Goal: Task Accomplishment & Management: Use online tool/utility

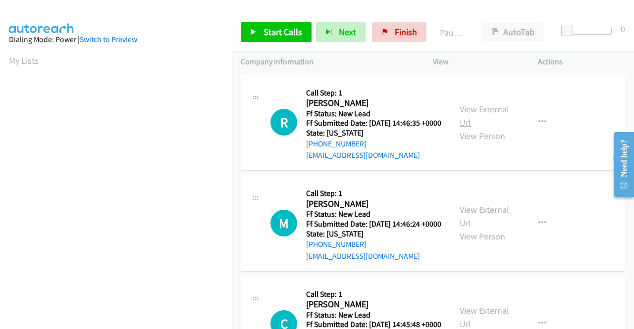
click at [483, 115] on link "View External Url" at bounding box center [484, 115] width 50 height 25
click at [484, 223] on link "View External Url" at bounding box center [484, 216] width 50 height 25
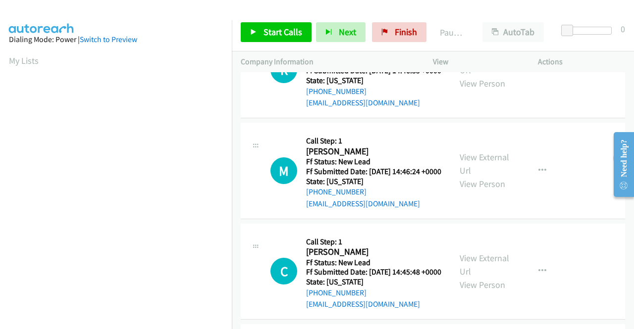
scroll to position [149, 0]
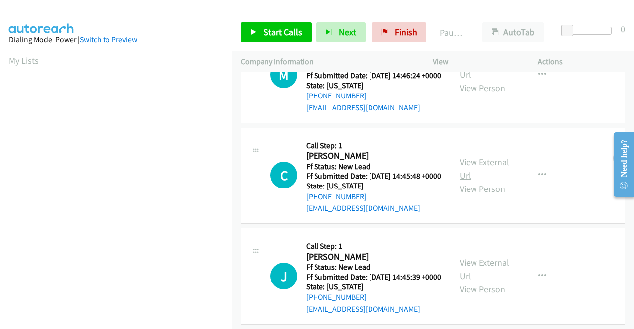
click at [486, 181] on link "View External Url" at bounding box center [484, 168] width 50 height 25
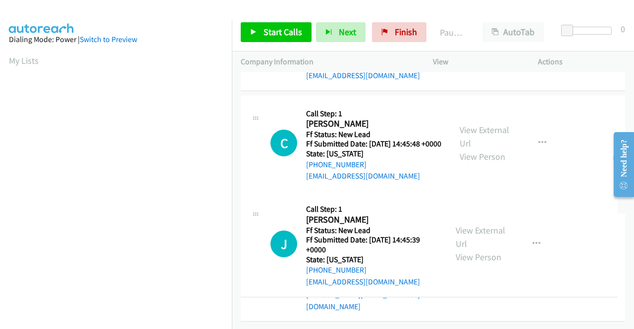
scroll to position [248, 0]
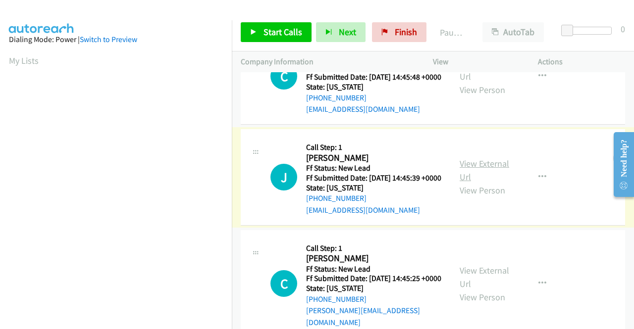
click at [483, 183] on link "View External Url" at bounding box center [484, 170] width 50 height 25
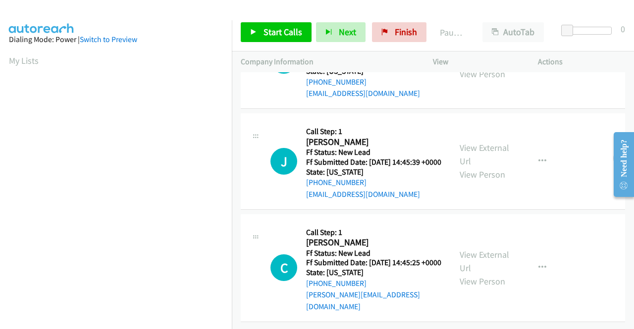
scroll to position [307, 0]
click at [495, 250] on link "View External Url" at bounding box center [484, 261] width 50 height 25
click at [287, 30] on span "Start Calls" at bounding box center [282, 31] width 39 height 11
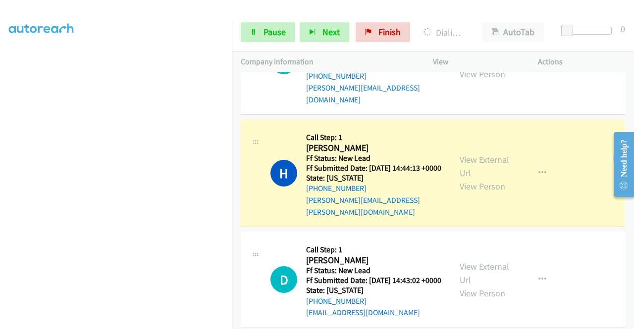
scroll to position [505, 0]
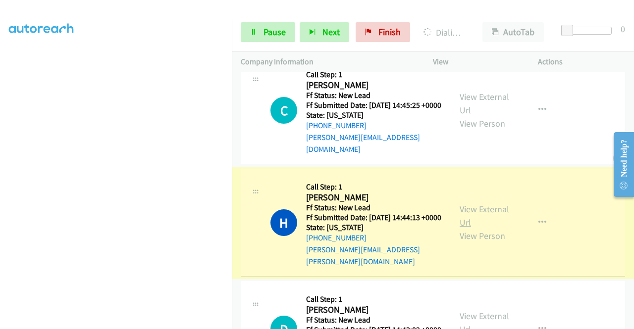
click at [474, 228] on link "View External Url" at bounding box center [484, 215] width 50 height 25
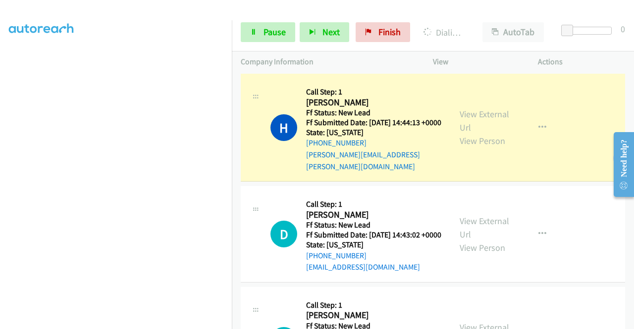
scroll to position [654, 0]
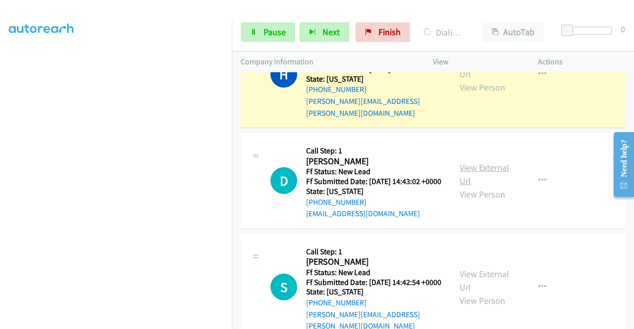
click at [473, 187] on link "View External Url" at bounding box center [484, 174] width 50 height 25
drag, startPoint x: 261, startPoint y: 32, endPoint x: 285, endPoint y: 33, distance: 23.3
click at [261, 32] on link "Pause" at bounding box center [268, 32] width 54 height 20
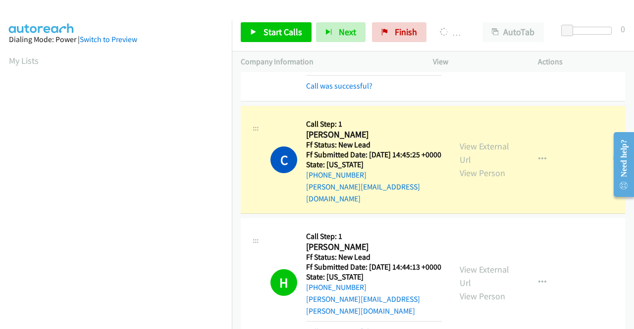
scroll to position [226, 0]
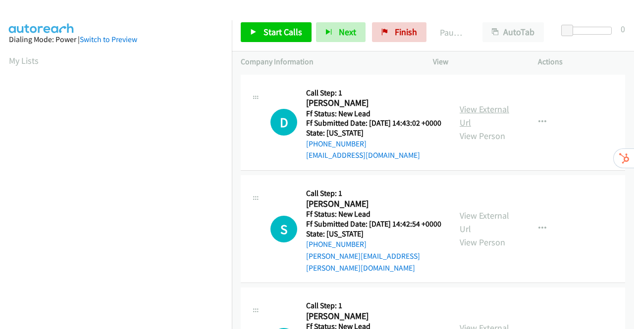
click at [474, 116] on link "View External Url" at bounding box center [484, 115] width 50 height 25
click at [480, 224] on link "View External Url" at bounding box center [484, 222] width 50 height 25
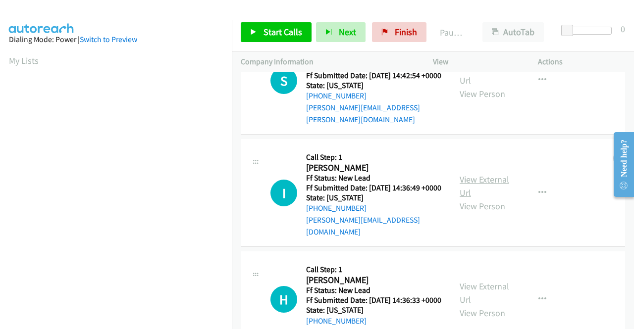
click at [481, 186] on link "View External Url" at bounding box center [484, 186] width 50 height 25
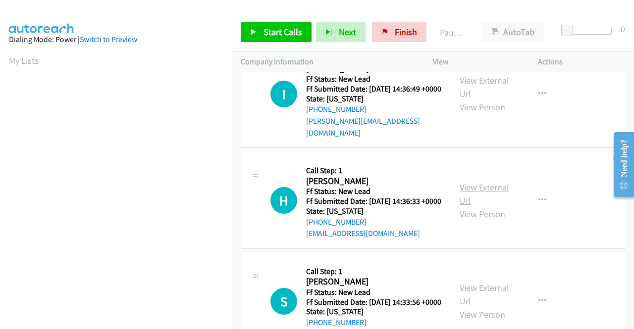
click at [487, 198] on link "View External Url" at bounding box center [484, 194] width 50 height 25
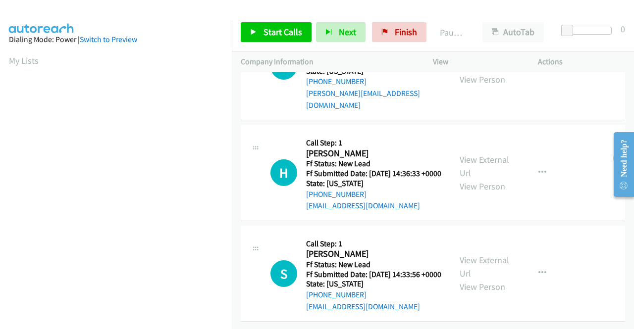
scroll to position [307, 0]
click at [470, 254] on link "View External Url" at bounding box center [484, 266] width 50 height 25
click at [263, 36] on span "Start Calls" at bounding box center [282, 31] width 39 height 11
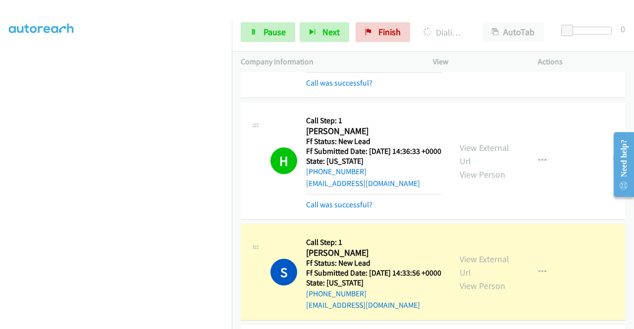
scroll to position [396, 0]
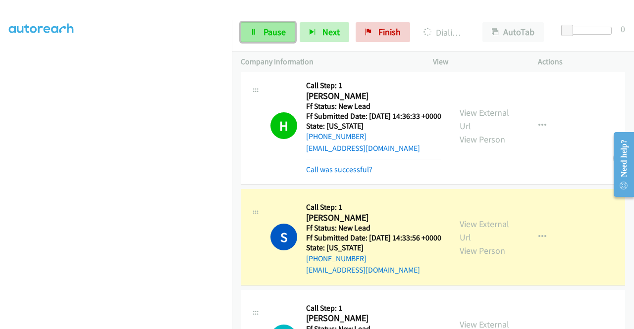
click at [276, 34] on span "Pause" at bounding box center [274, 31] width 22 height 11
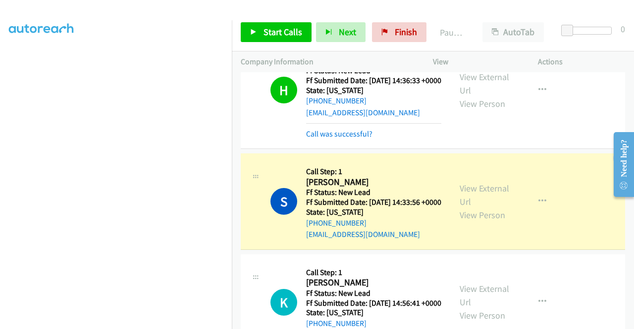
scroll to position [495, 0]
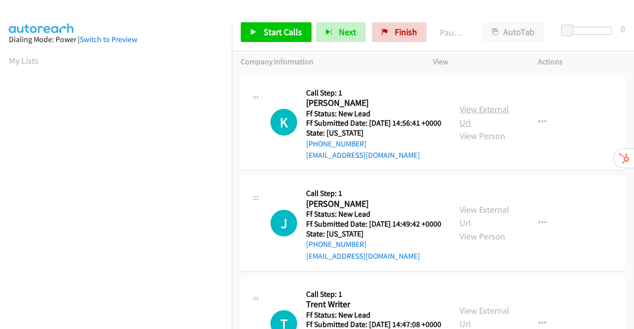
click at [471, 114] on link "View External Url" at bounding box center [484, 115] width 50 height 25
click at [487, 224] on link "View External Url" at bounding box center [484, 216] width 50 height 25
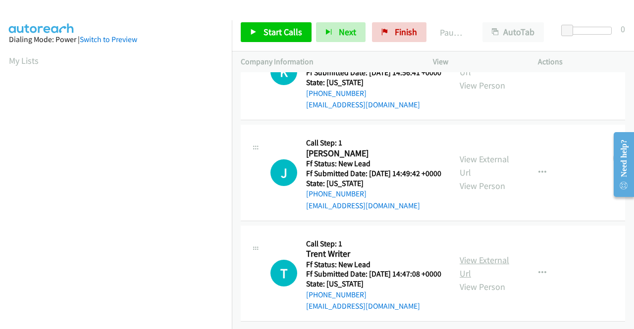
scroll to position [86, 0]
click at [482, 254] on link "View External Url" at bounding box center [484, 266] width 50 height 25
click at [274, 30] on span "Start Calls" at bounding box center [282, 31] width 39 height 11
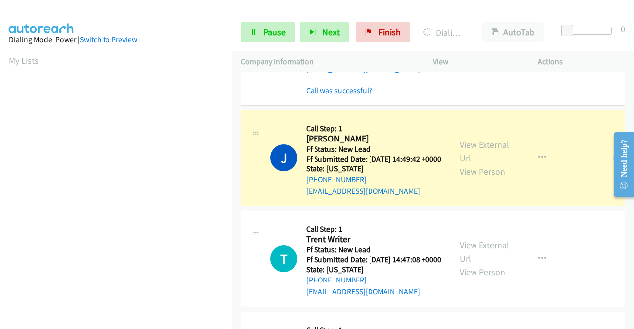
scroll to position [226, 0]
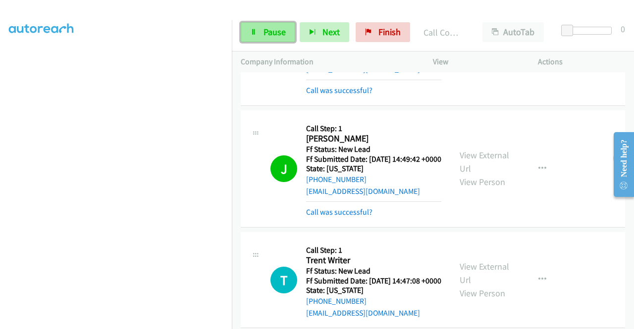
click at [255, 31] on icon at bounding box center [253, 32] width 7 height 7
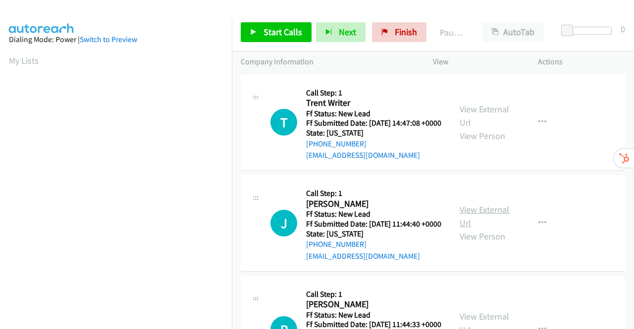
click at [490, 228] on link "View External Url" at bounding box center [484, 216] width 50 height 25
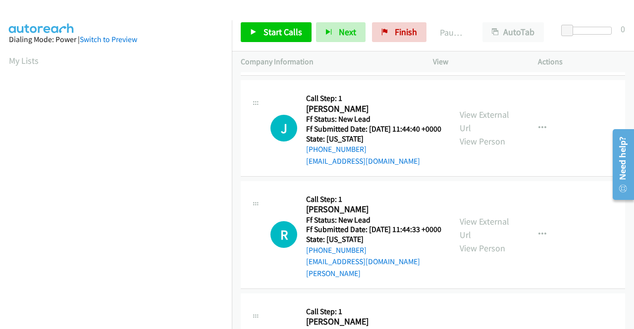
scroll to position [99, 0]
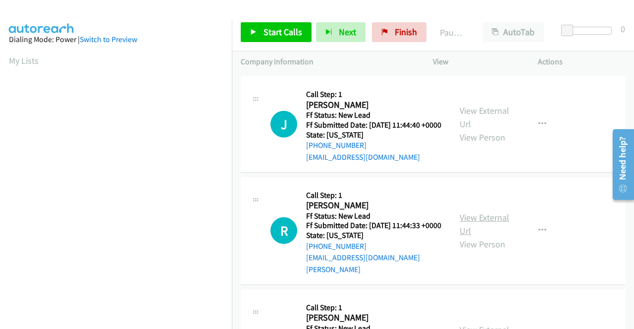
click at [465, 236] on link "View External Url" at bounding box center [484, 224] width 50 height 25
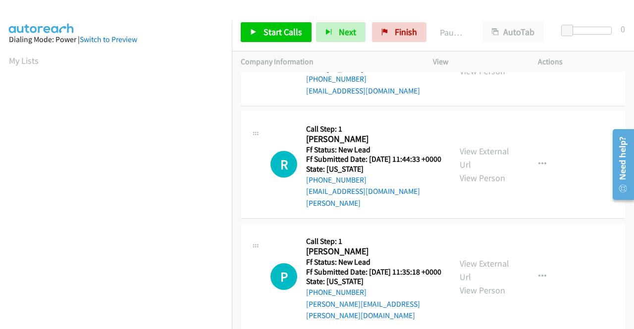
scroll to position [197, 0]
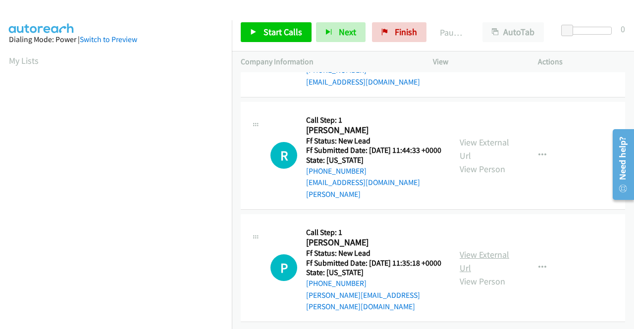
click at [474, 249] on link "View External Url" at bounding box center [484, 261] width 50 height 25
click at [268, 34] on span "Start Calls" at bounding box center [282, 31] width 39 height 11
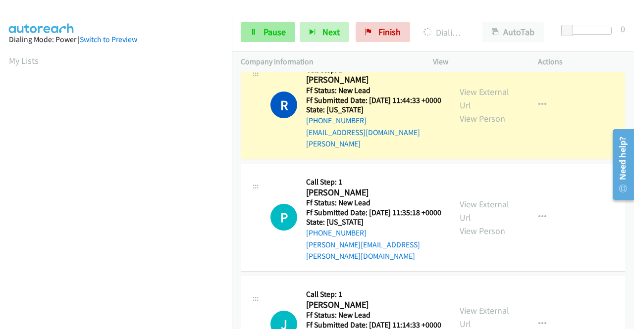
scroll to position [226, 0]
click at [268, 29] on span "Pause" at bounding box center [274, 31] width 22 height 11
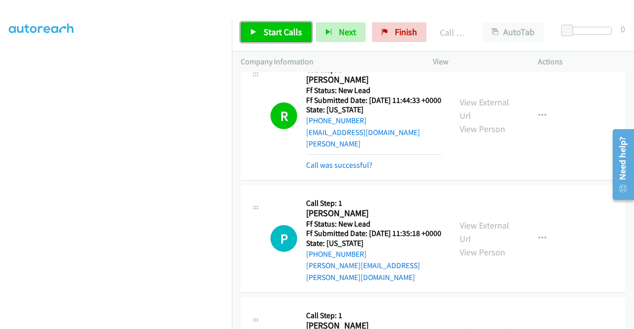
click at [261, 31] on link "Start Calls" at bounding box center [276, 32] width 71 height 20
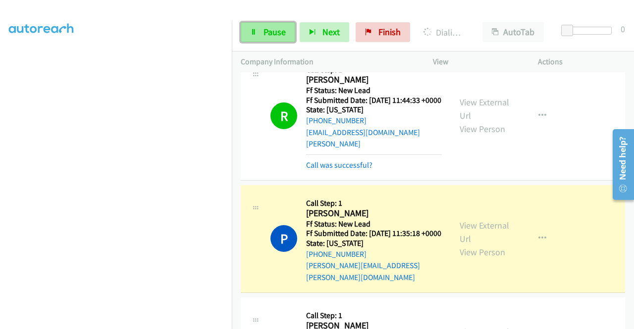
click at [275, 30] on span "Pause" at bounding box center [274, 31] width 22 height 11
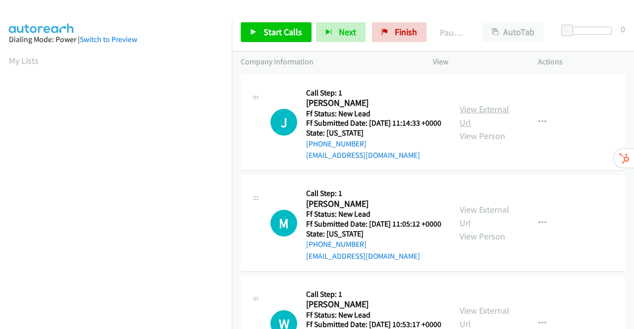
click at [476, 116] on link "View External Url" at bounding box center [484, 115] width 50 height 25
click at [490, 223] on link "View External Url" at bounding box center [484, 216] width 50 height 25
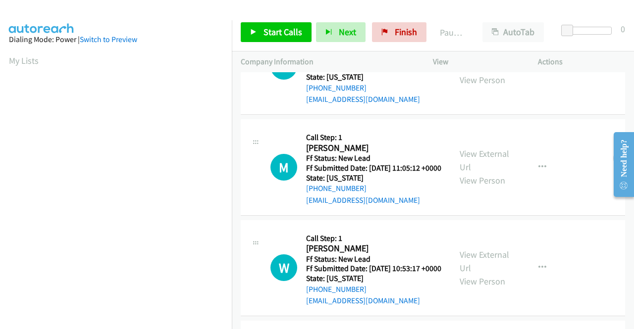
scroll to position [149, 0]
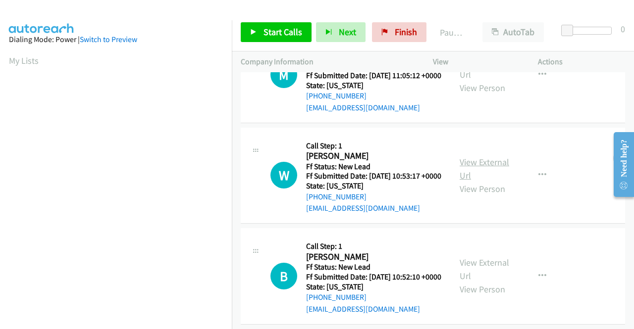
click at [482, 181] on link "View External Url" at bounding box center [484, 168] width 50 height 25
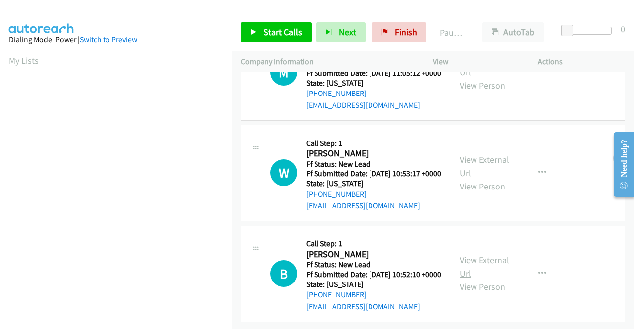
scroll to position [197, 0]
click at [491, 254] on link "View External Url" at bounding box center [484, 266] width 50 height 25
click at [278, 33] on span "Start Calls" at bounding box center [282, 31] width 39 height 11
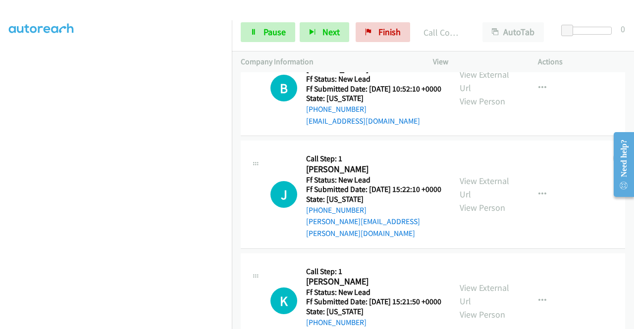
scroll to position [415, 0]
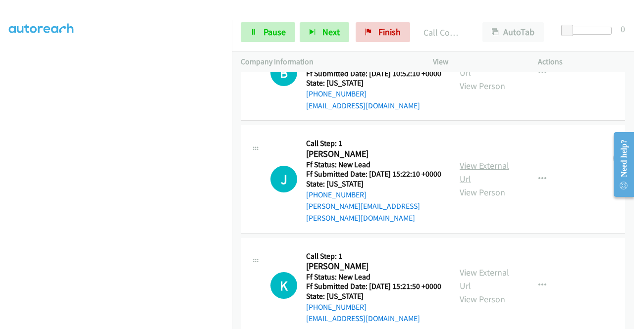
click at [486, 185] on link "View External Url" at bounding box center [484, 172] width 50 height 25
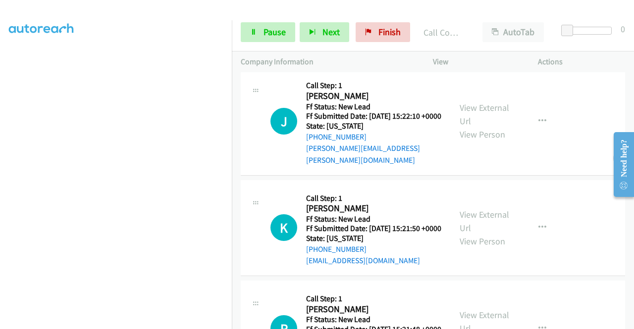
scroll to position [514, 0]
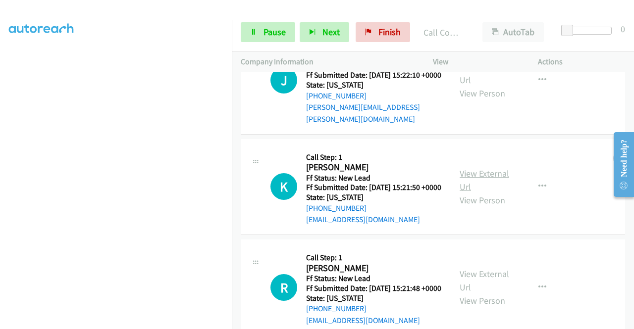
click at [491, 193] on link "View External Url" at bounding box center [484, 180] width 50 height 25
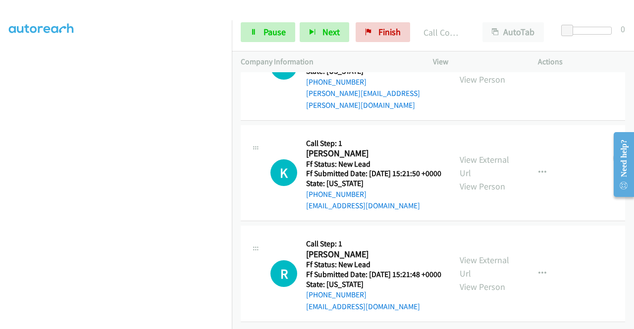
scroll to position [590, 0]
click at [474, 254] on link "View External Url" at bounding box center [484, 266] width 50 height 25
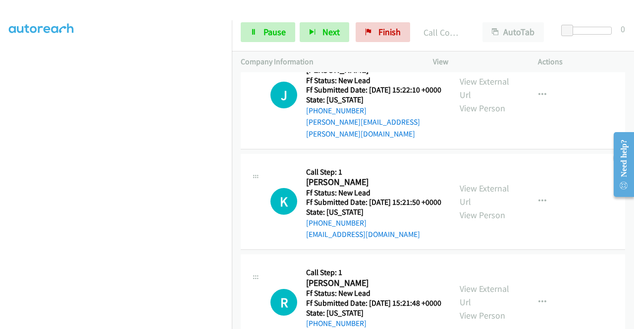
scroll to position [442, 0]
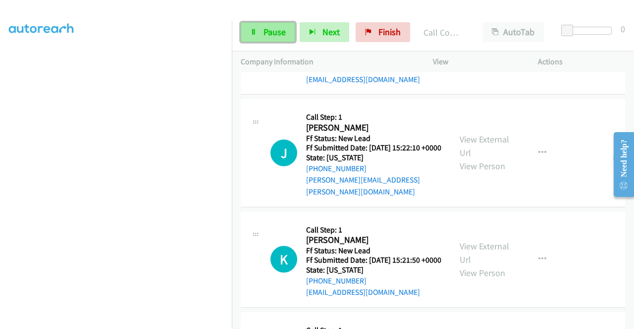
click at [268, 36] on span "Pause" at bounding box center [274, 31] width 22 height 11
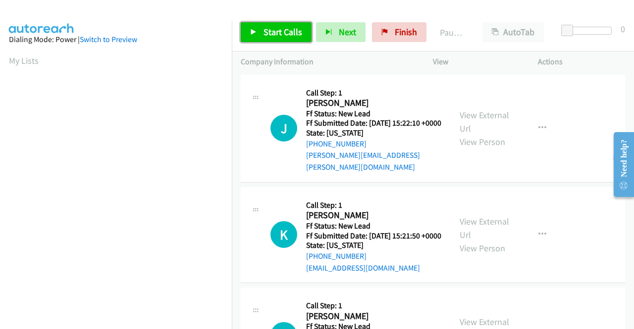
click at [258, 38] on link "Start Calls" at bounding box center [276, 32] width 71 height 20
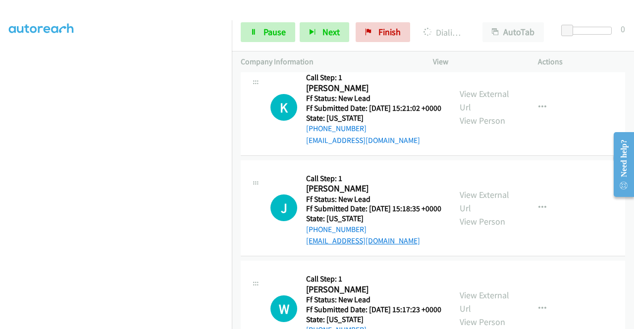
scroll to position [442, 0]
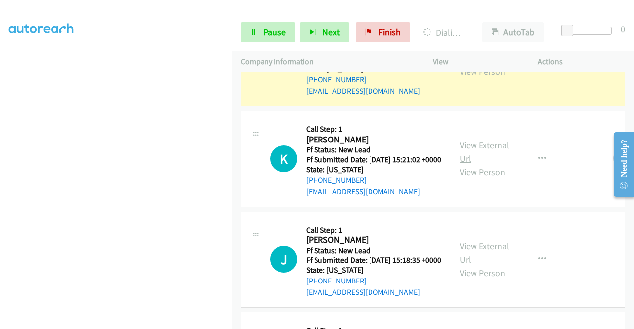
click at [480, 164] on link "View External Url" at bounding box center [484, 152] width 50 height 25
click at [474, 265] on link "View External Url" at bounding box center [484, 253] width 50 height 25
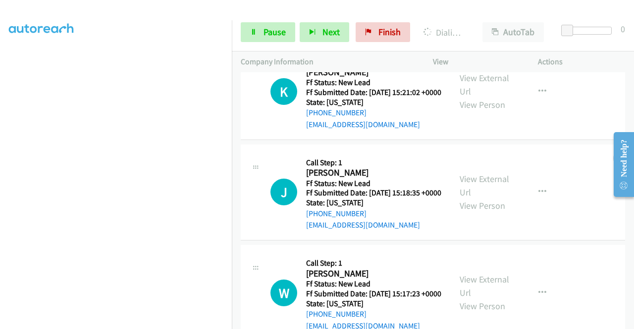
scroll to position [541, 0]
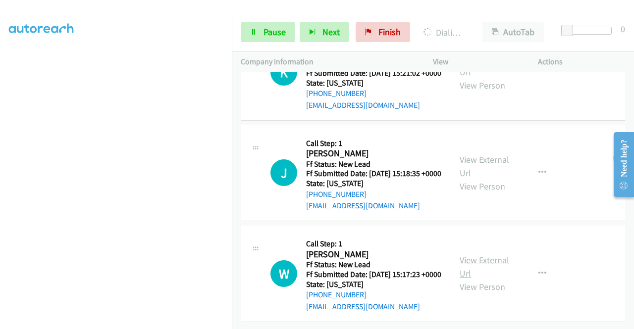
click at [479, 279] on link "View External Url" at bounding box center [484, 266] width 50 height 25
click at [270, 27] on span "Pause" at bounding box center [274, 31] width 22 height 11
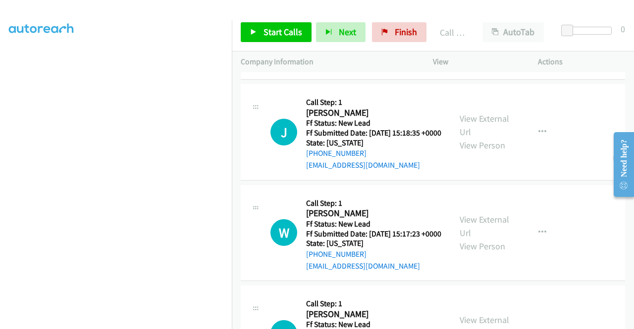
scroll to position [611, 0]
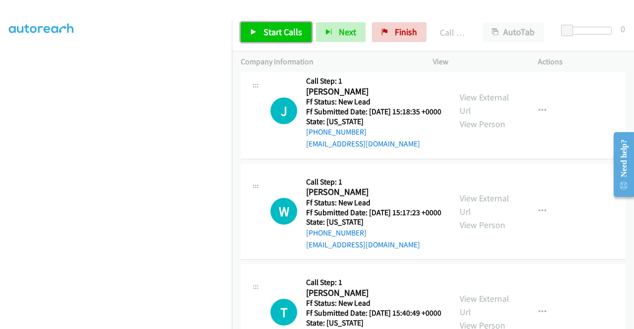
click at [258, 33] on link "Start Calls" at bounding box center [276, 32] width 71 height 20
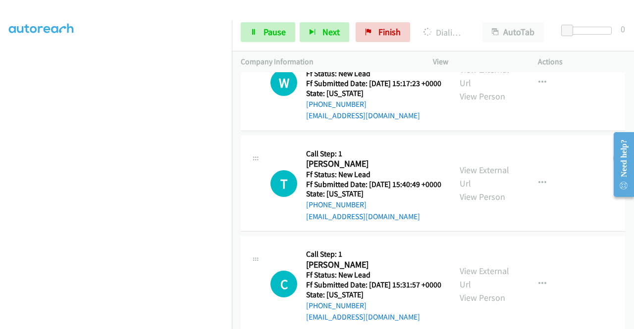
scroll to position [809, 0]
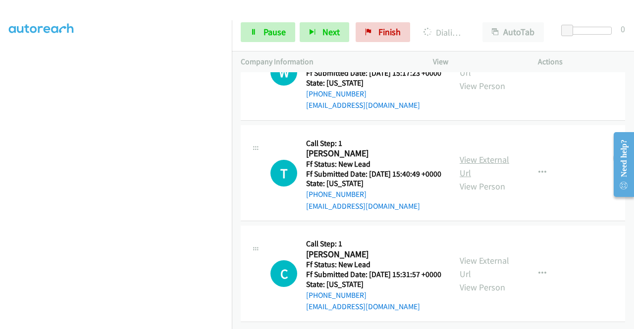
click at [470, 179] on link "View External Url" at bounding box center [484, 166] width 50 height 25
click at [473, 255] on link "View External Url" at bounding box center [484, 267] width 50 height 25
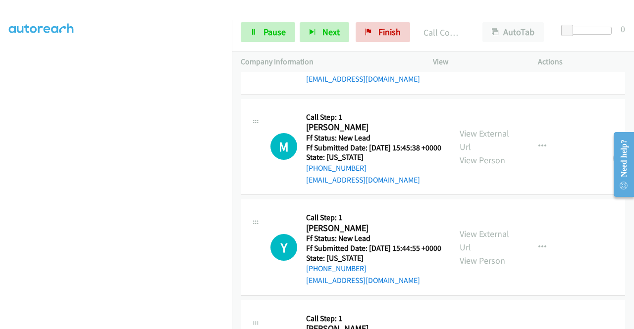
scroll to position [1137, 0]
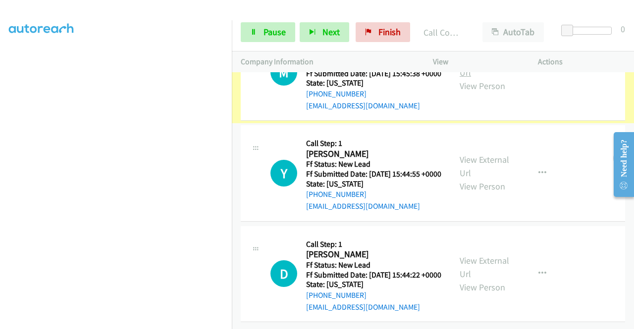
click at [490, 78] on link "View External Url" at bounding box center [484, 65] width 50 height 25
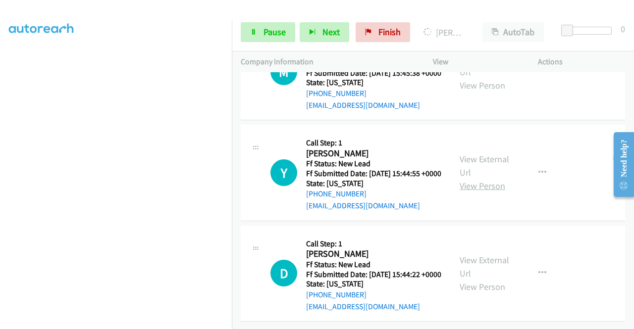
scroll to position [1247, 0]
click at [484, 153] on link "View External Url" at bounding box center [484, 165] width 50 height 25
click at [480, 254] on link "View External Url" at bounding box center [484, 266] width 50 height 25
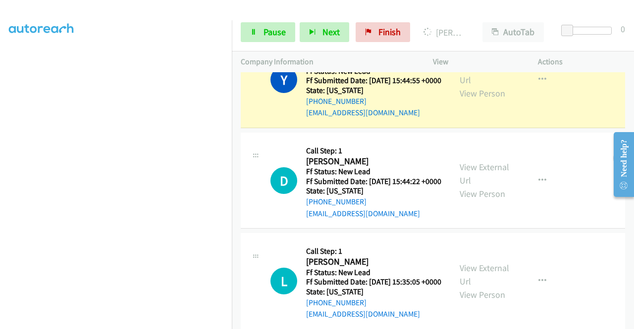
scroll to position [1317, 0]
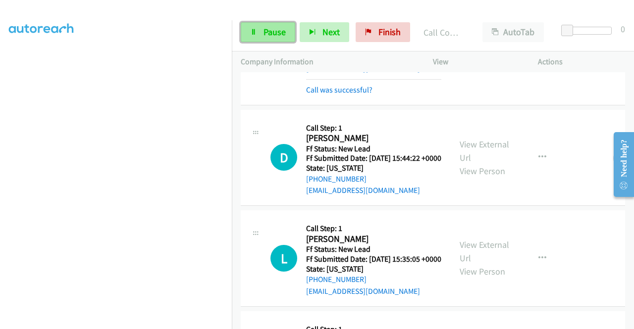
click at [265, 33] on span "Pause" at bounding box center [274, 31] width 22 height 11
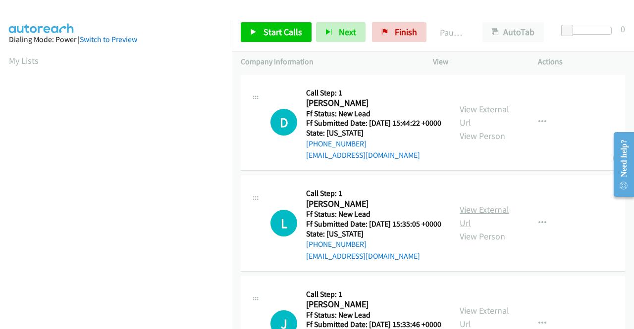
click at [475, 226] on link "View External Url" at bounding box center [484, 216] width 50 height 25
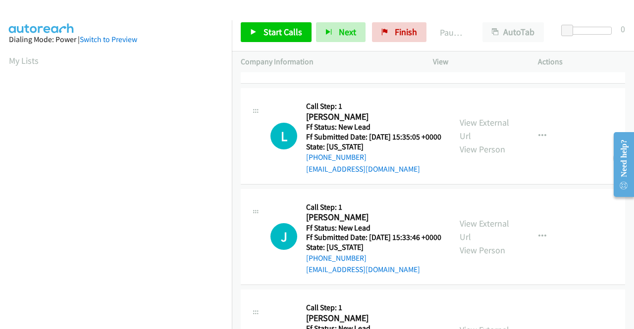
scroll to position [149, 0]
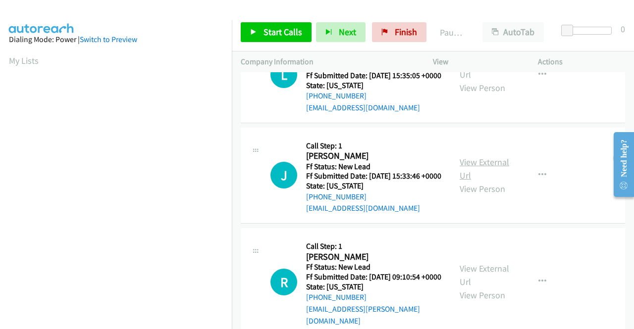
click at [496, 181] on link "View External Url" at bounding box center [484, 168] width 50 height 25
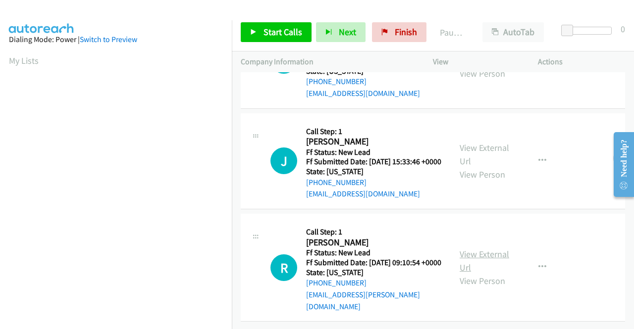
scroll to position [197, 0]
click at [479, 253] on link "View External Url" at bounding box center [484, 261] width 50 height 25
click at [266, 33] on span "Start Calls" at bounding box center [282, 31] width 39 height 11
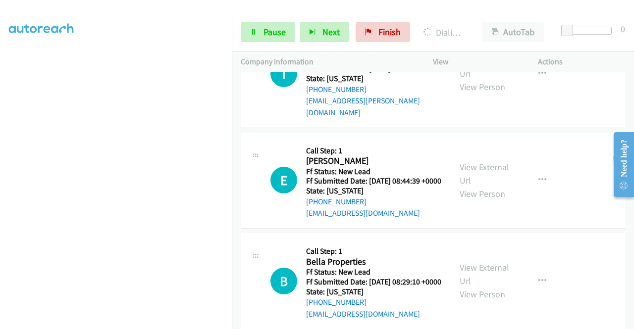
scroll to position [520, 0]
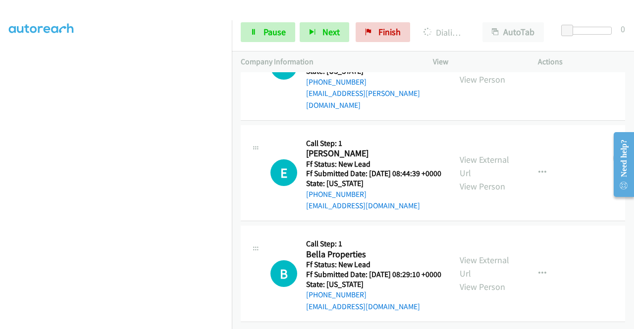
click at [486, 72] on link "View External Url" at bounding box center [484, 59] width 50 height 25
click at [475, 179] on link "View External Url" at bounding box center [484, 166] width 50 height 25
click at [482, 279] on link "View External Url" at bounding box center [484, 266] width 50 height 25
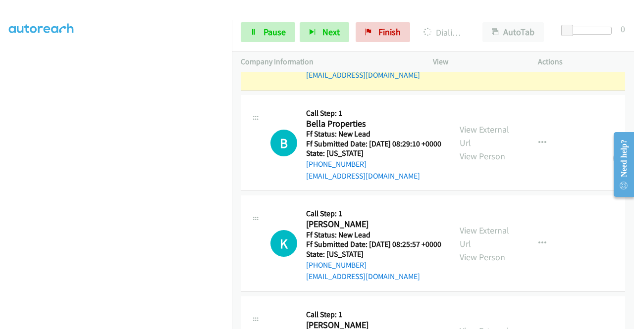
scroll to position [817, 0]
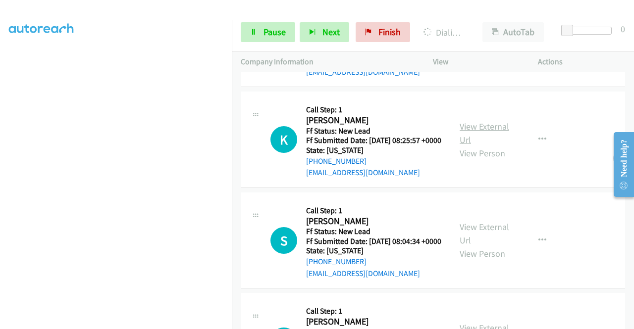
click at [500, 146] on link "View External Url" at bounding box center [484, 133] width 50 height 25
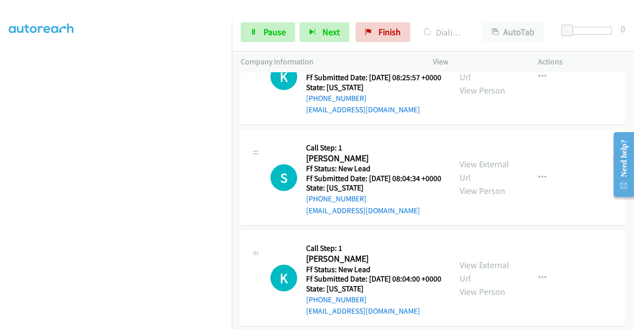
scroll to position [916, 0]
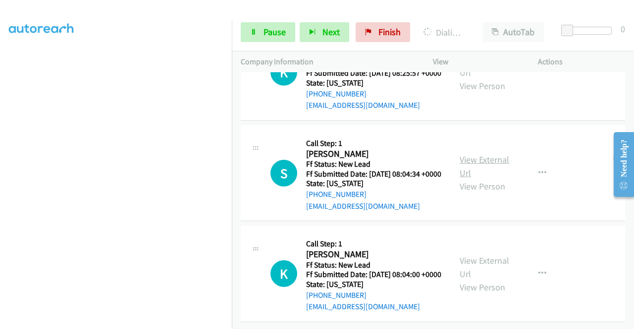
click at [493, 179] on link "View External Url" at bounding box center [484, 166] width 50 height 25
click at [462, 255] on link "View External Url" at bounding box center [484, 267] width 50 height 25
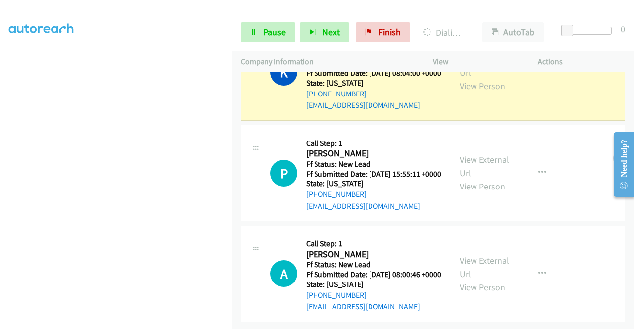
scroll to position [1247, 0]
click at [491, 154] on link "View External Url" at bounding box center [484, 166] width 50 height 25
click at [488, 255] on link "View External Url" at bounding box center [484, 267] width 50 height 25
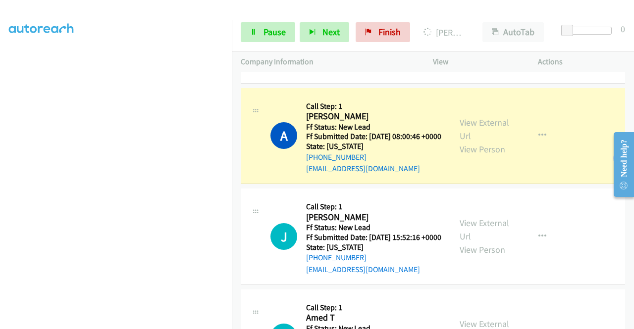
scroll to position [1317, 0]
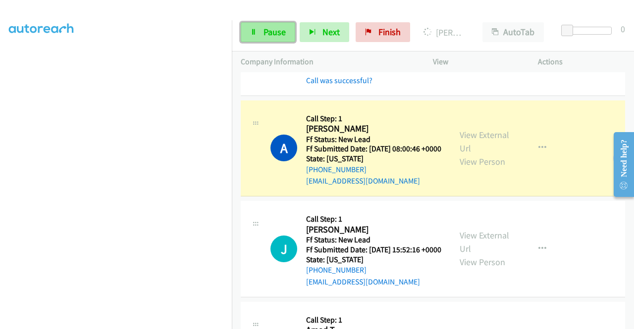
click at [266, 37] on span "Pause" at bounding box center [274, 31] width 22 height 11
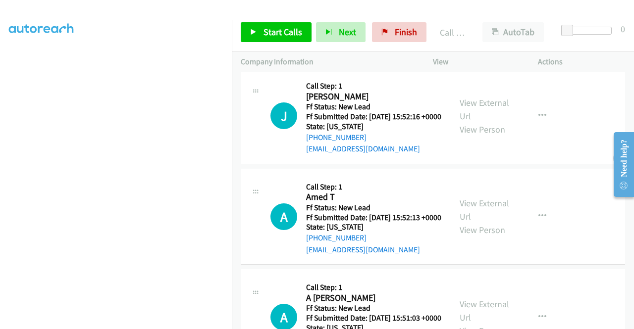
scroll to position [1513, 0]
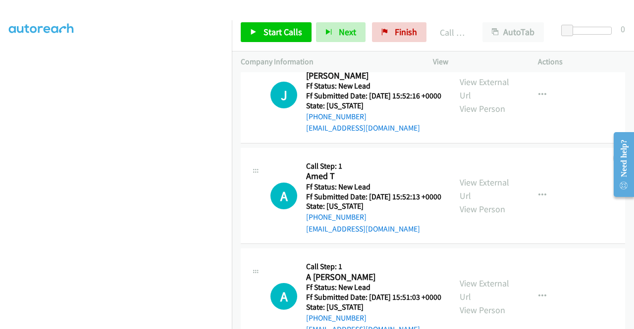
click at [391, 43] on div "Start Calls Pause Next Finish Call Completed AutoTab AutoTab 0" at bounding box center [433, 32] width 402 height 38
click at [395, 36] on span "Finish" at bounding box center [406, 31] width 22 height 11
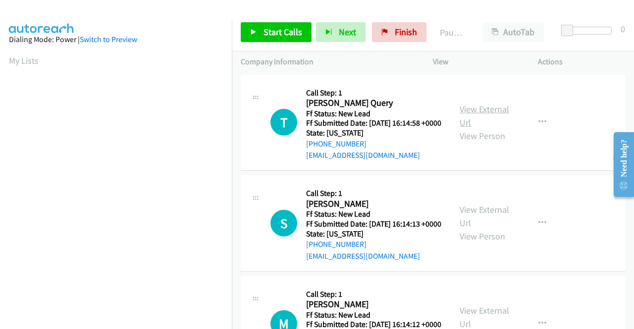
click at [480, 115] on link "View External Url" at bounding box center [484, 115] width 50 height 25
click at [485, 228] on link "View External Url" at bounding box center [484, 216] width 50 height 25
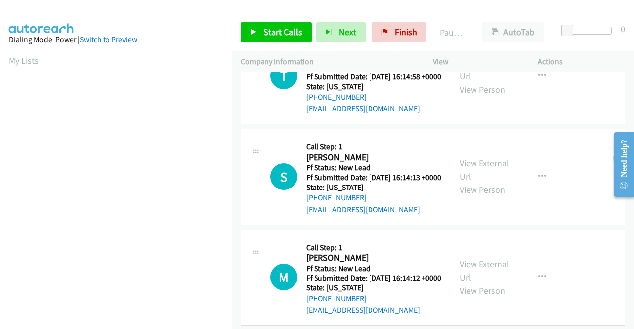
scroll to position [149, 0]
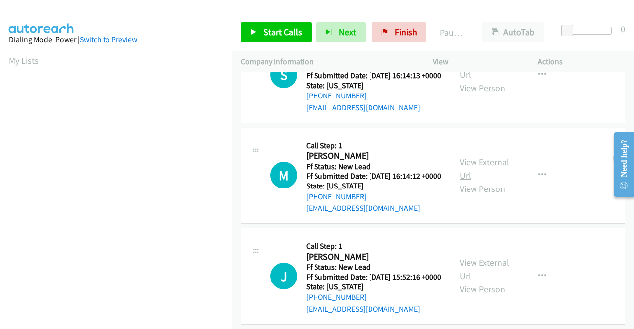
click at [492, 181] on link "View External Url" at bounding box center [484, 168] width 50 height 25
click at [271, 22] on link "Start Calls" at bounding box center [276, 32] width 71 height 20
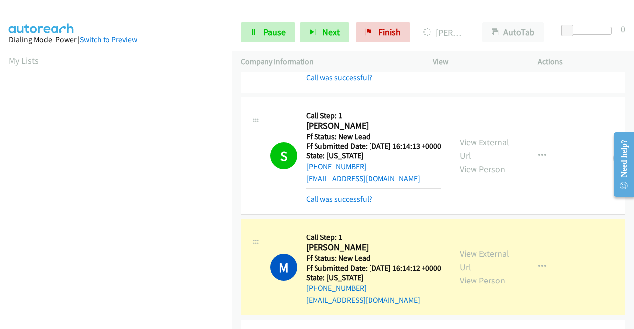
scroll to position [226, 0]
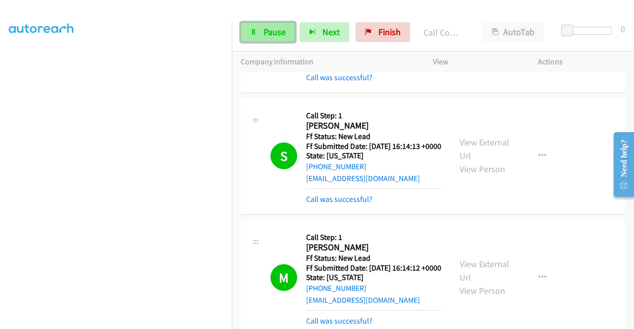
click at [266, 33] on span "Pause" at bounding box center [274, 31] width 22 height 11
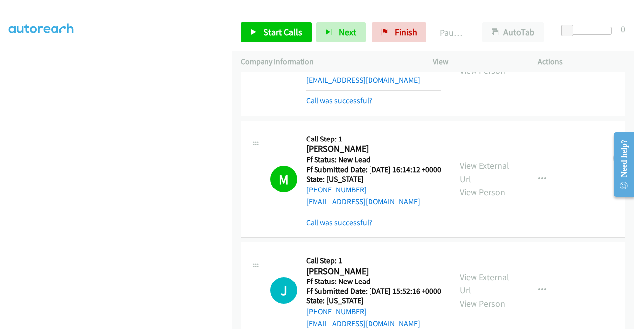
scroll to position [198, 0]
click at [486, 184] on link "View External Url" at bounding box center [484, 171] width 50 height 25
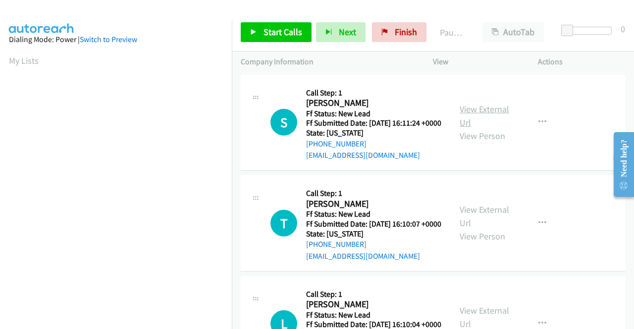
click at [497, 112] on link "View External Url" at bounding box center [484, 115] width 50 height 25
click at [489, 226] on link "View External Url" at bounding box center [484, 216] width 50 height 25
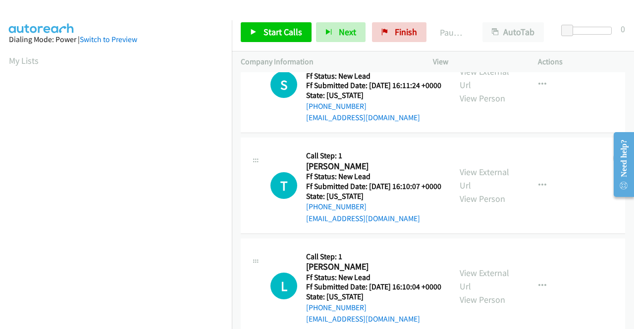
scroll to position [149, 0]
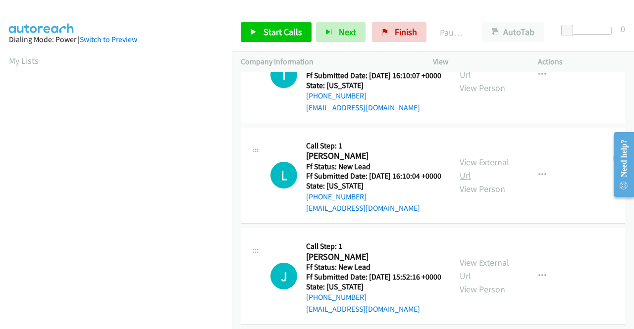
click at [489, 181] on link "View External Url" at bounding box center [484, 168] width 50 height 25
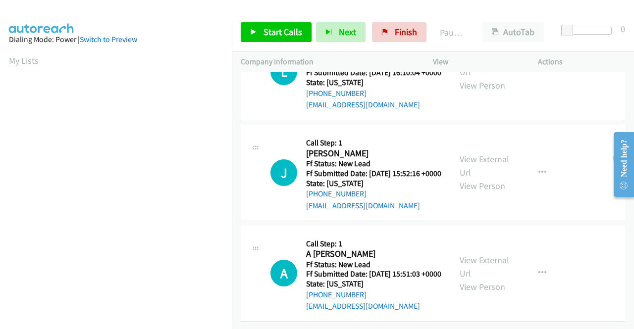
scroll to position [297, 0]
click at [486, 153] on link "View External Url" at bounding box center [484, 165] width 50 height 25
click at [278, 31] on span "Start Calls" at bounding box center [282, 31] width 39 height 11
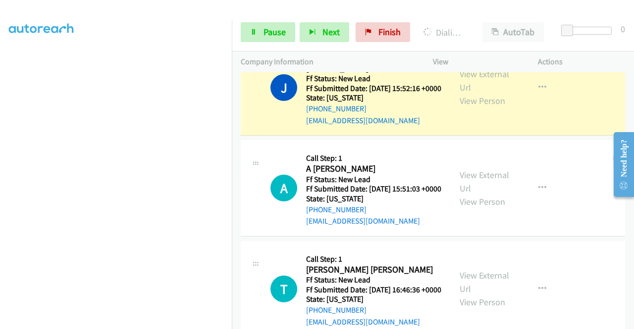
scroll to position [446, 0]
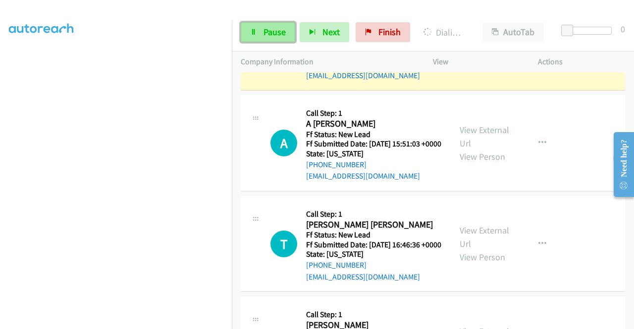
click at [273, 30] on span "Pause" at bounding box center [274, 31] width 22 height 11
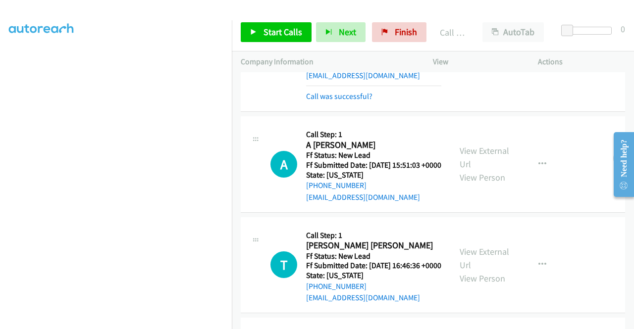
scroll to position [456, 0]
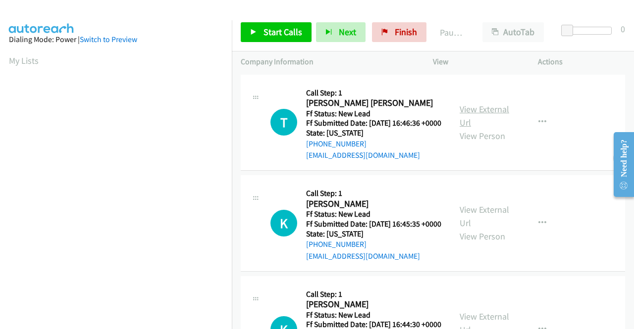
click at [484, 113] on link "View External Url" at bounding box center [484, 115] width 50 height 25
click at [482, 221] on link "View External Url" at bounding box center [484, 216] width 50 height 25
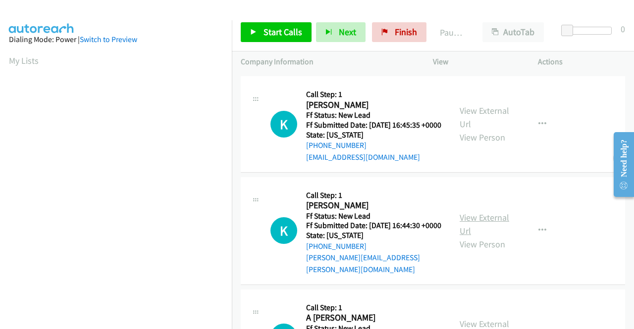
click at [487, 236] on link "View External Url" at bounding box center [484, 224] width 50 height 25
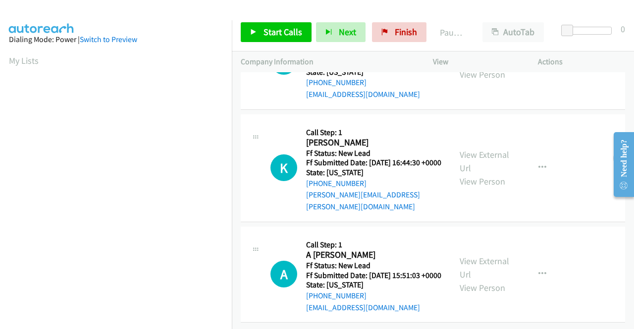
scroll to position [197, 0]
click at [502, 254] on link "View External Url" at bounding box center [484, 266] width 50 height 25
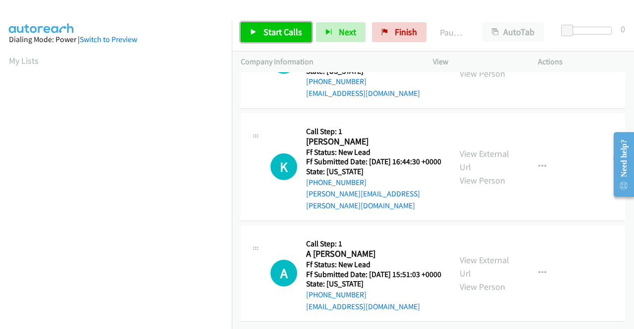
click at [288, 29] on span "Start Calls" at bounding box center [282, 31] width 39 height 11
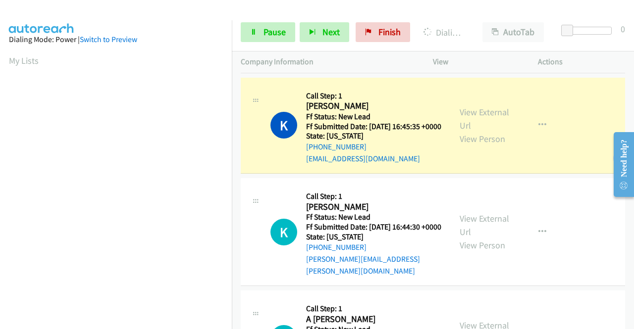
scroll to position [226, 0]
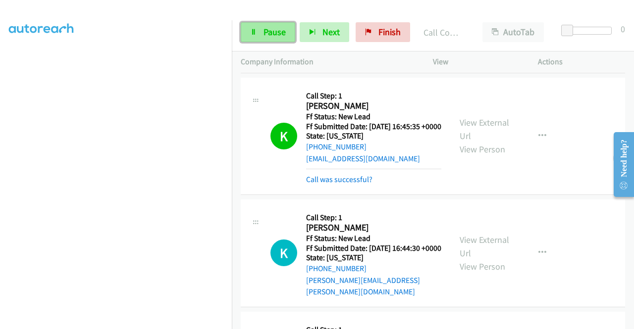
click at [274, 31] on span "Pause" at bounding box center [274, 31] width 22 height 11
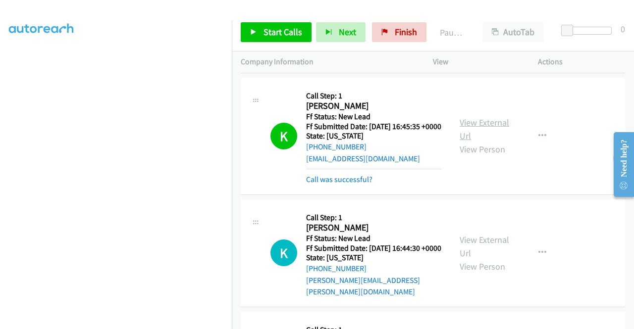
click at [500, 136] on link "View External Url" at bounding box center [484, 129] width 50 height 25
click at [260, 29] on link "Start Calls" at bounding box center [276, 32] width 71 height 20
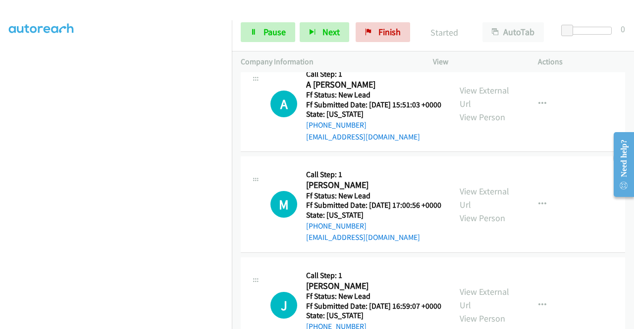
scroll to position [416, 0]
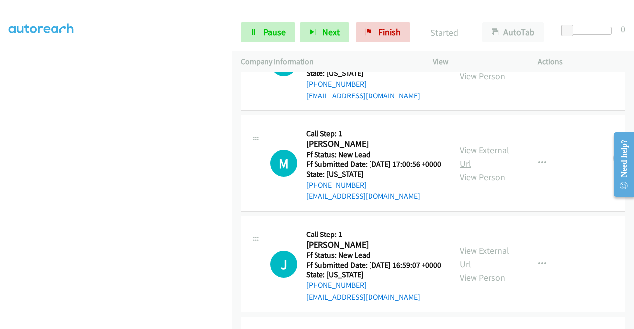
click at [497, 169] on link "View External Url" at bounding box center [484, 157] width 50 height 25
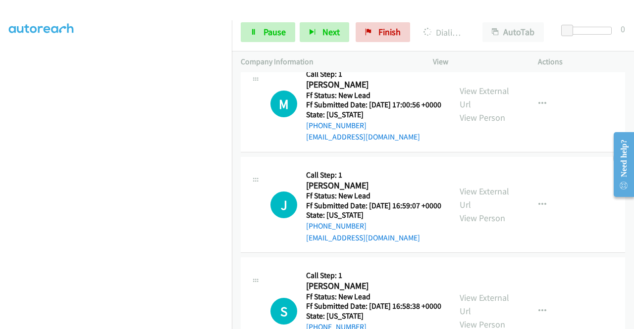
scroll to position [515, 0]
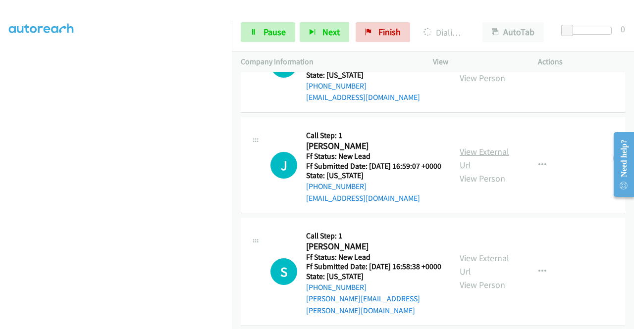
click at [492, 171] on link "View External Url" at bounding box center [484, 158] width 50 height 25
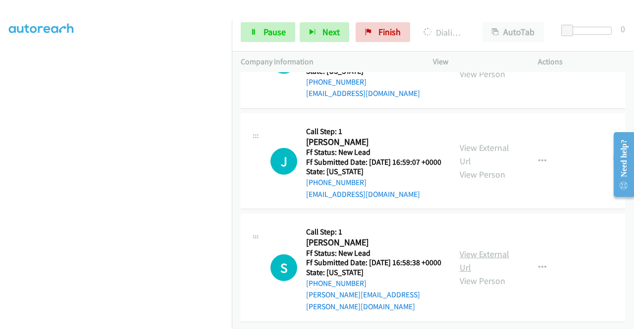
click at [497, 249] on link "View External Url" at bounding box center [484, 261] width 50 height 25
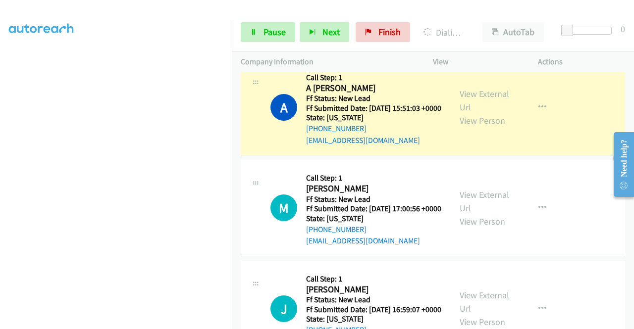
scroll to position [322, 0]
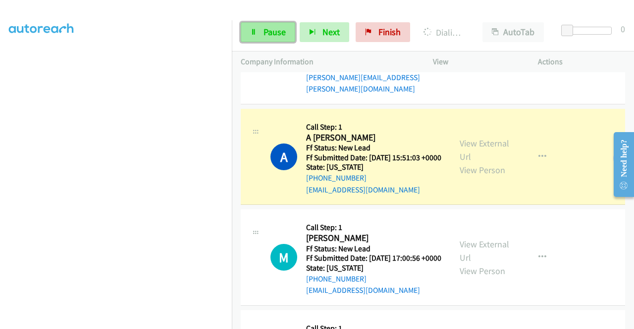
click at [262, 33] on link "Pause" at bounding box center [268, 32] width 54 height 20
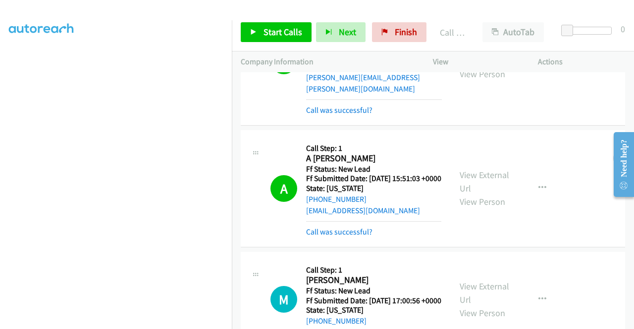
scroll to position [332, 0]
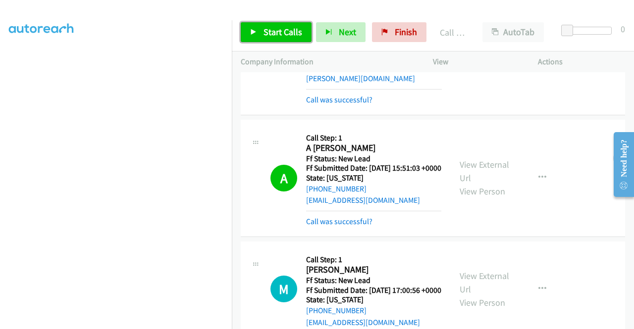
click at [258, 36] on link "Start Calls" at bounding box center [276, 32] width 71 height 20
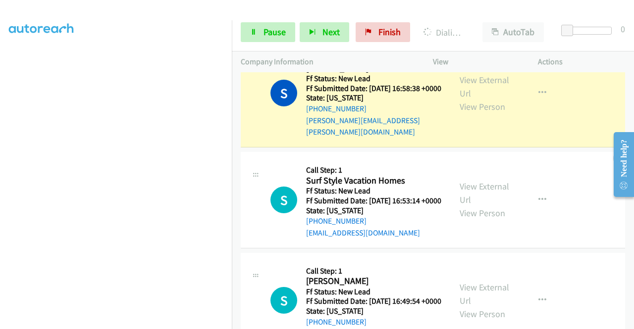
scroll to position [877, 0]
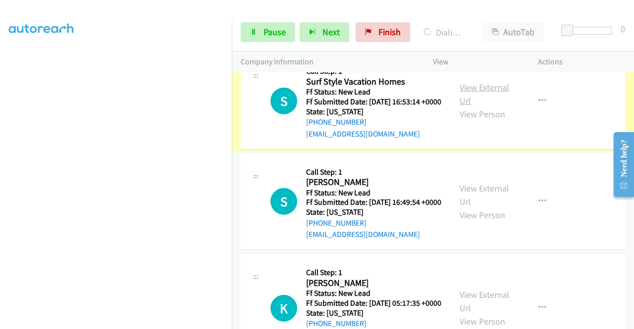
click at [492, 106] on link "View External Url" at bounding box center [484, 94] width 50 height 25
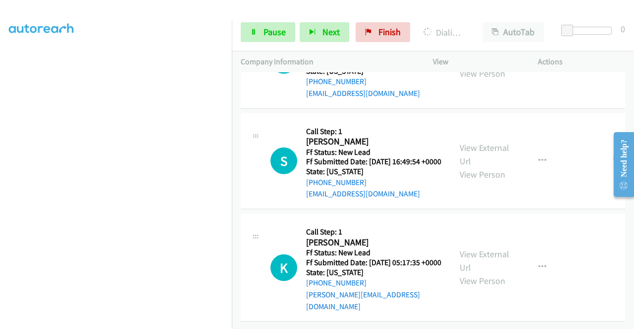
scroll to position [984, 0]
click at [480, 142] on link "View External Url" at bounding box center [484, 154] width 50 height 25
click at [486, 249] on link "View External Url" at bounding box center [484, 261] width 50 height 25
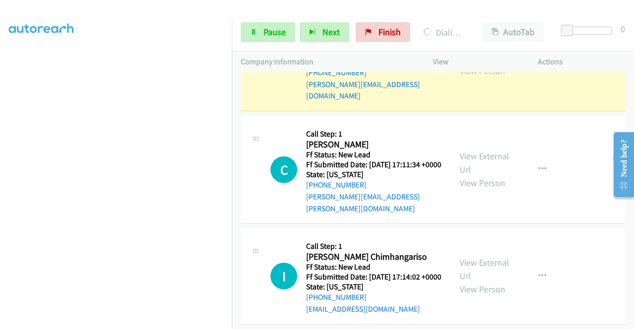
scroll to position [1203, 0]
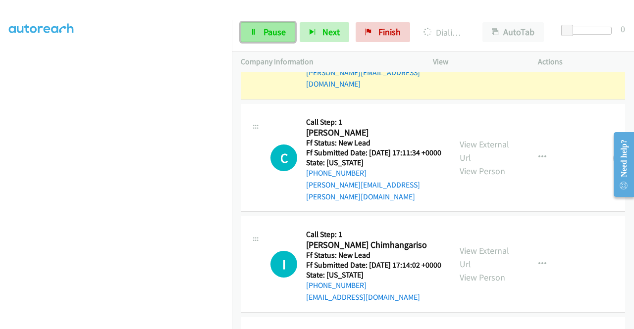
click at [266, 34] on span "Pause" at bounding box center [274, 31] width 22 height 11
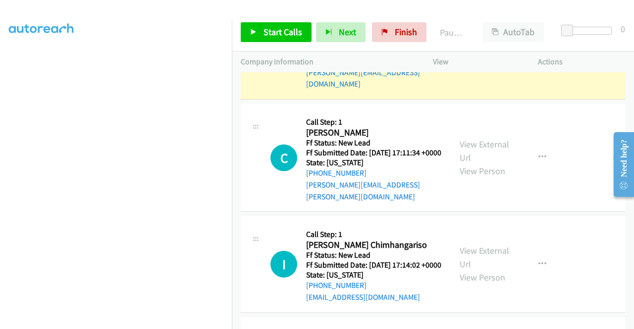
click at [155, 321] on section at bounding box center [116, 94] width 214 height 474
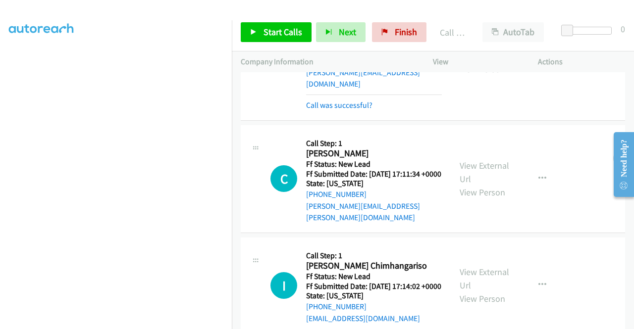
scroll to position [1302, 0]
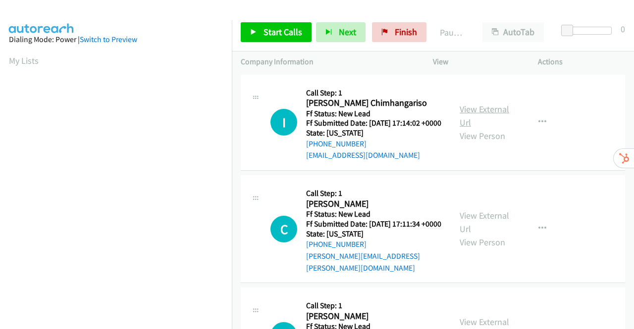
click at [486, 115] on link "View External Url" at bounding box center [484, 115] width 50 height 25
click at [487, 227] on link "View External Url" at bounding box center [484, 222] width 50 height 25
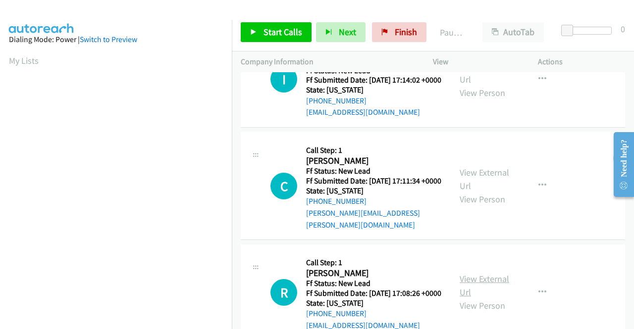
scroll to position [149, 0]
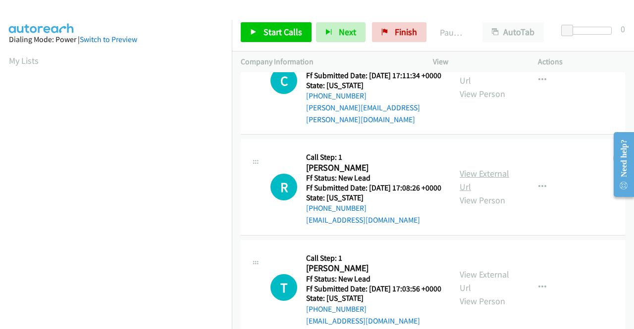
click at [484, 189] on link "View External Url" at bounding box center [484, 180] width 50 height 25
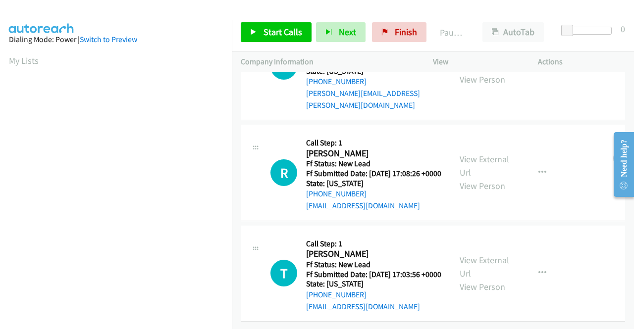
scroll to position [197, 0]
click at [490, 254] on link "View External Url" at bounding box center [484, 266] width 50 height 25
click at [293, 30] on span "Start Calls" at bounding box center [282, 31] width 39 height 11
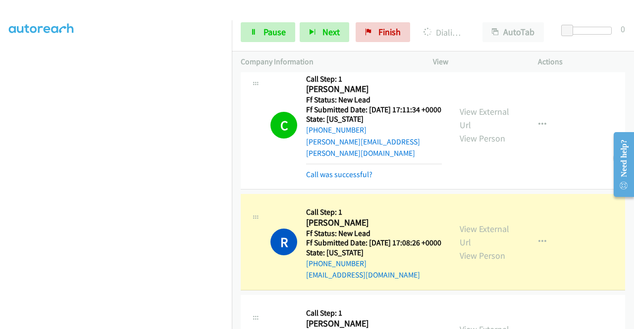
scroll to position [248, 0]
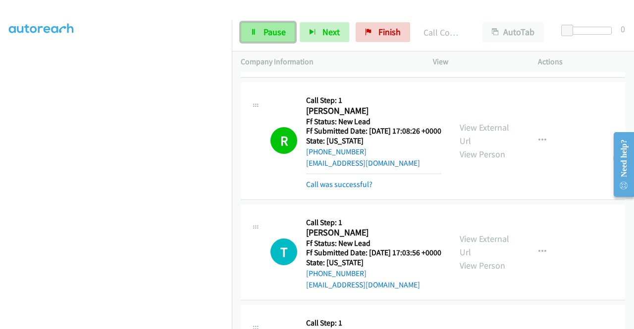
click at [279, 30] on span "Pause" at bounding box center [274, 31] width 22 height 11
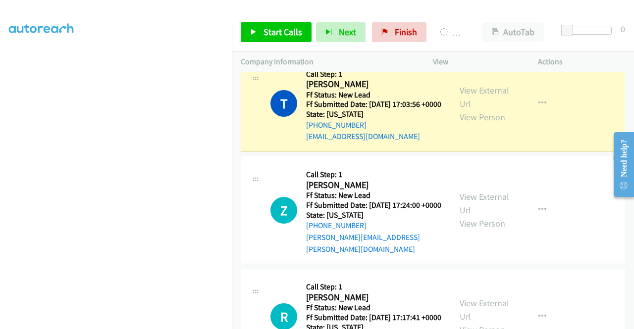
scroll to position [226, 0]
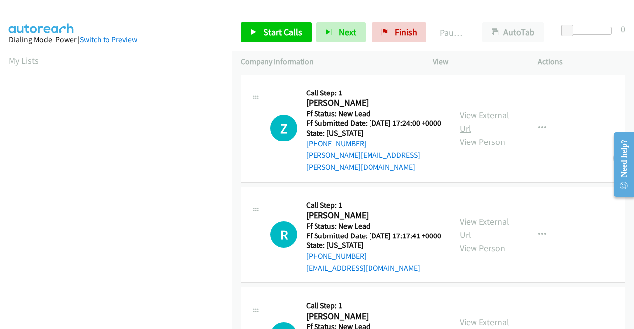
click at [491, 112] on link "View External Url" at bounding box center [484, 121] width 50 height 25
click at [406, 31] on span "Finish" at bounding box center [406, 31] width 22 height 11
